Goal: Task Accomplishment & Management: Manage account settings

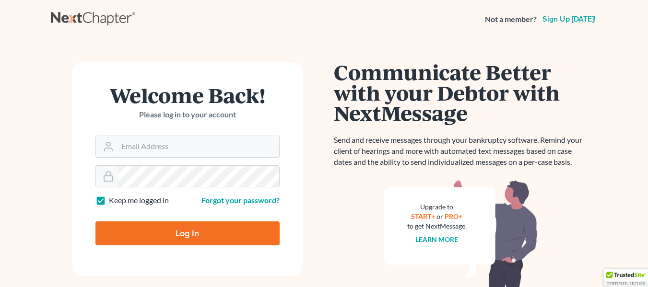
type input "[EMAIL_ADDRESS][DOMAIN_NAME]"
click at [195, 229] on input "Log In" at bounding box center [188, 234] width 184 height 24
type input "Thinking..."
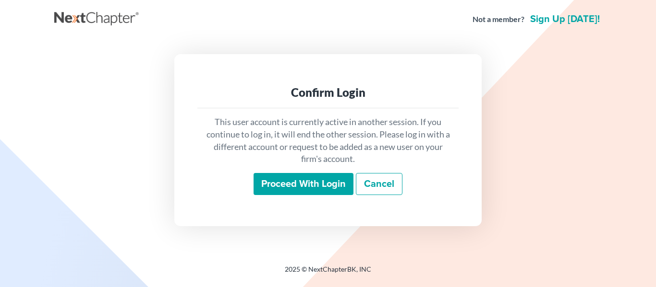
click at [294, 184] on input "Proceed with login" at bounding box center [303, 184] width 100 height 22
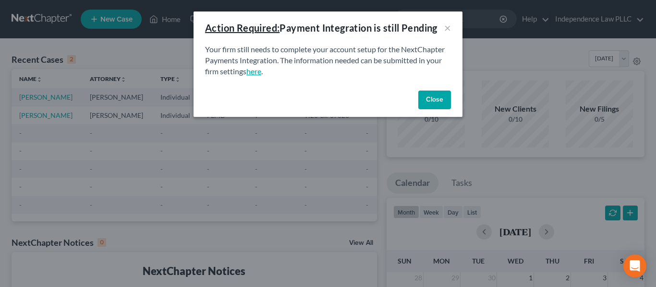
click at [250, 72] on link "here" at bounding box center [253, 71] width 15 height 9
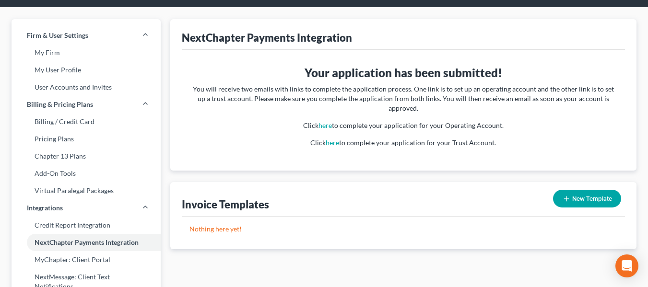
scroll to position [48, 0]
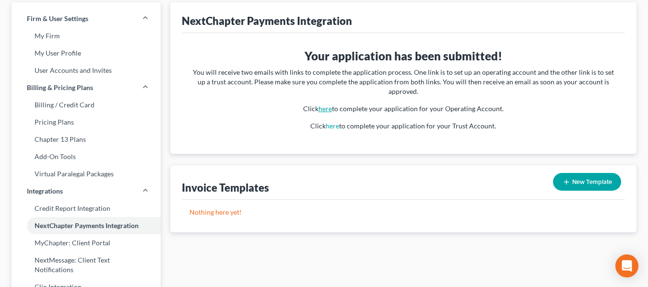
click at [331, 105] on link "here" at bounding box center [325, 109] width 13 height 8
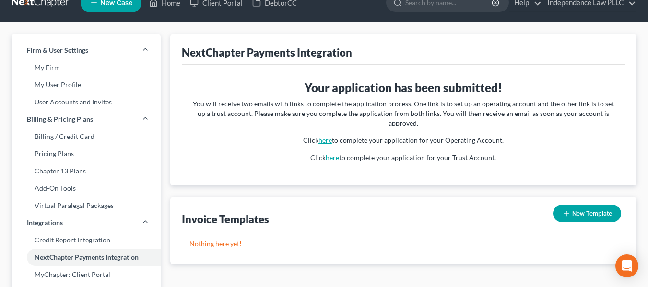
scroll to position [0, 0]
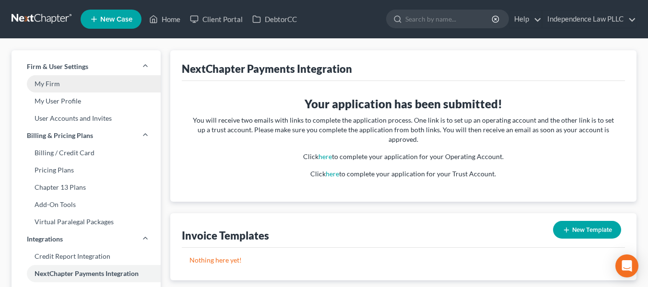
click at [46, 82] on link "My Firm" at bounding box center [86, 83] width 149 height 17
select select "24"
select select "9"
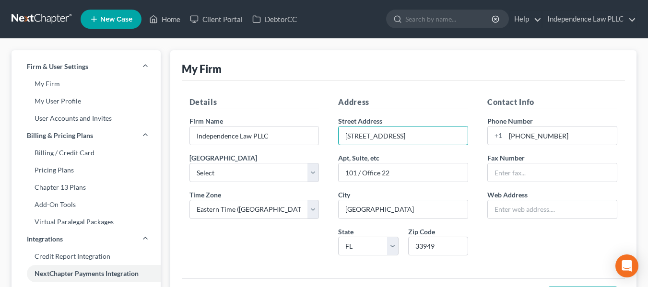
drag, startPoint x: 429, startPoint y: 137, endPoint x: 273, endPoint y: 111, distance: 158.1
click at [273, 111] on div "Details Firm Name * Independence Law PLLC Primary District Select Alabama - Mid…" at bounding box center [403, 179] width 447 height 167
type input "207 Cross Street, Punta Gorda, FL, USA"
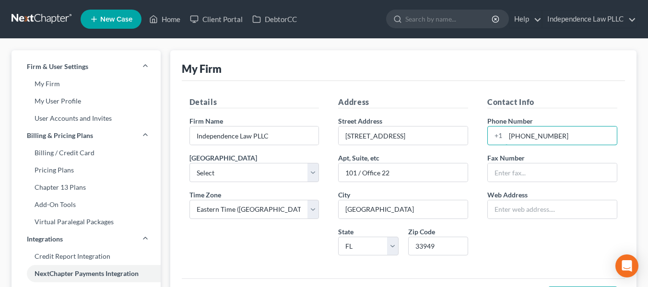
drag, startPoint x: 573, startPoint y: 130, endPoint x: 507, endPoint y: 126, distance: 66.3
click at [507, 126] on div "Phone Number +1 1800-575-9815" at bounding box center [553, 130] width 130 height 29
click at [507, 126] on label "Phone Number" at bounding box center [511, 121] width 46 height 10
drag, startPoint x: 561, startPoint y: 134, endPoint x: 488, endPoint y: 123, distance: 73.3
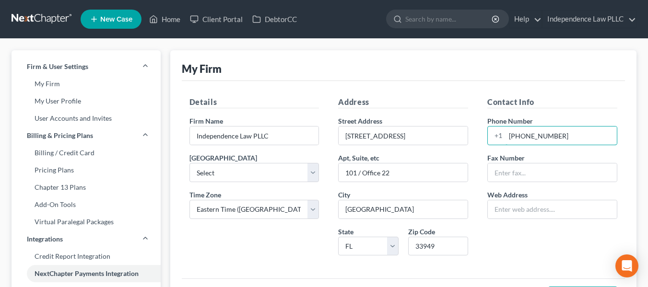
click at [488, 123] on div "Phone Number +1 1800-575-9815" at bounding box center [553, 130] width 130 height 29
type input "941-7697665"
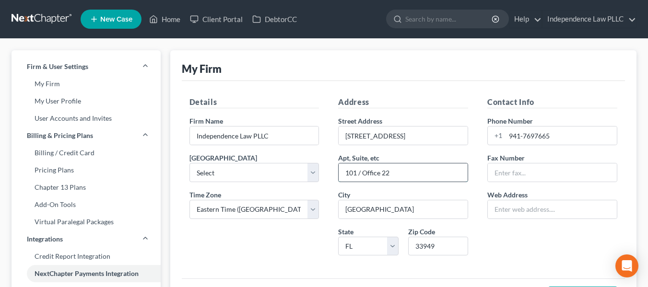
drag, startPoint x: 392, startPoint y: 174, endPoint x: 341, endPoint y: 174, distance: 50.9
click at [340, 174] on input "101 / Office 22" at bounding box center [403, 173] width 129 height 18
type input "206"
drag, startPoint x: 403, startPoint y: 207, endPoint x: 336, endPoint y: 210, distance: 66.8
click at [336, 210] on div "Address Street Address 207 Cross Street, Punta Gorda, FL, USA Apt, Suite, etc 2…" at bounding box center [403, 179] width 149 height 167
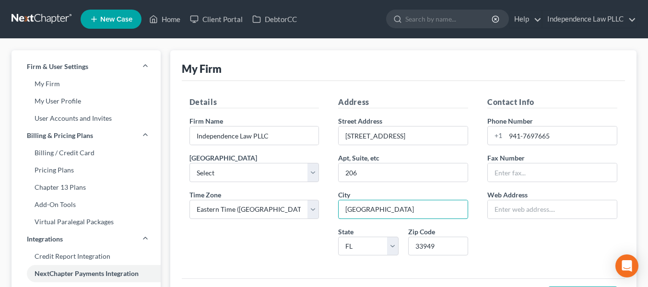
type input "Punta Gorda"
type input "33950"
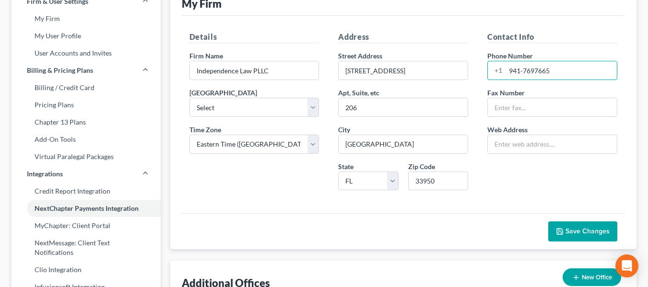
scroll to position [144, 0]
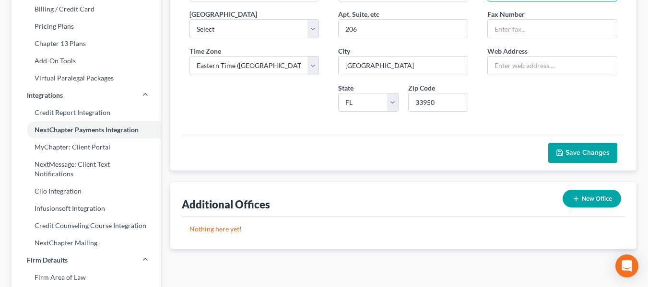
click at [573, 154] on span "Save Changes" at bounding box center [588, 153] width 44 height 8
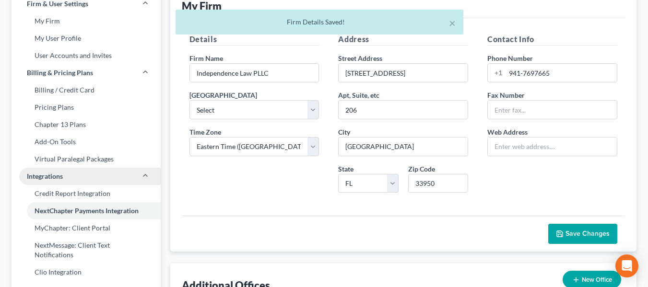
scroll to position [0, 0]
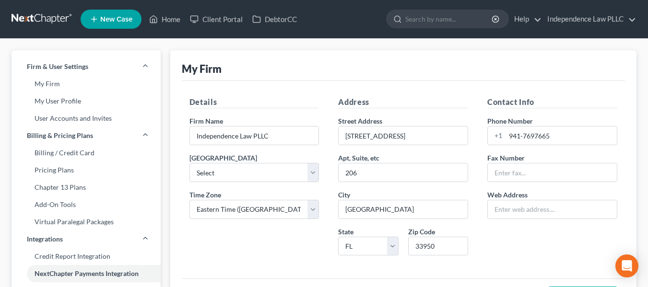
click at [54, 21] on link at bounding box center [42, 19] width 61 height 17
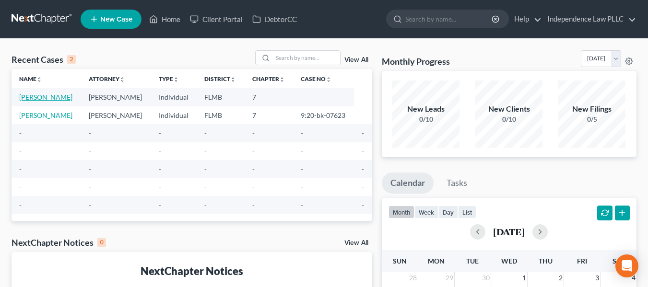
click at [54, 97] on link "Leuthner, Kimberly" at bounding box center [45, 97] width 53 height 8
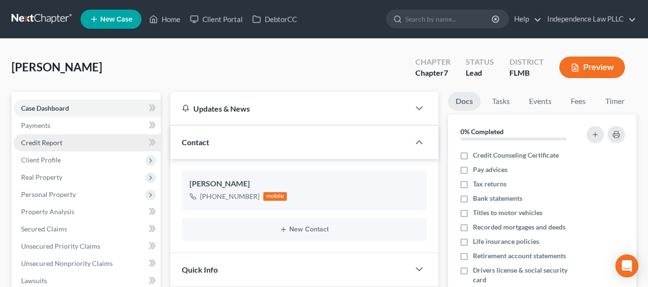
click at [61, 143] on span "Credit Report" at bounding box center [41, 143] width 41 height 8
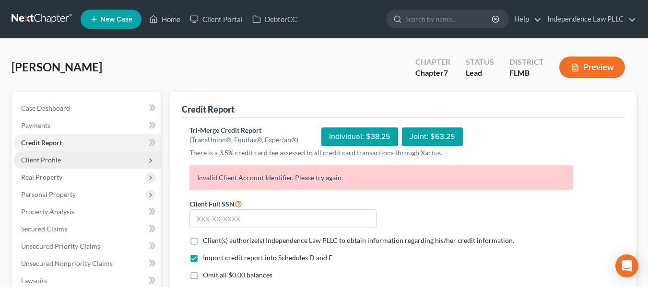
click at [49, 158] on span "Client Profile" at bounding box center [41, 160] width 40 height 8
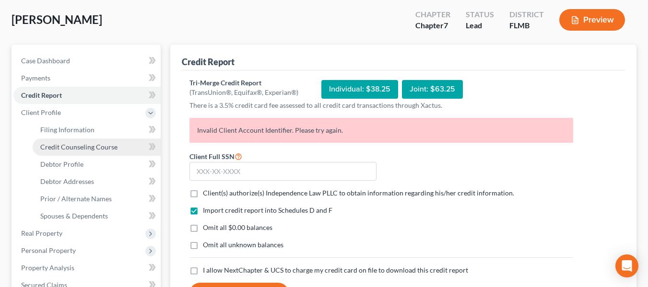
scroll to position [48, 0]
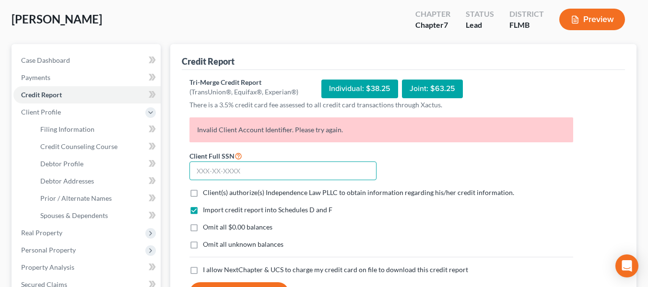
click at [247, 170] on input "text" at bounding box center [283, 171] width 187 height 19
